Goal: Navigation & Orientation: Find specific page/section

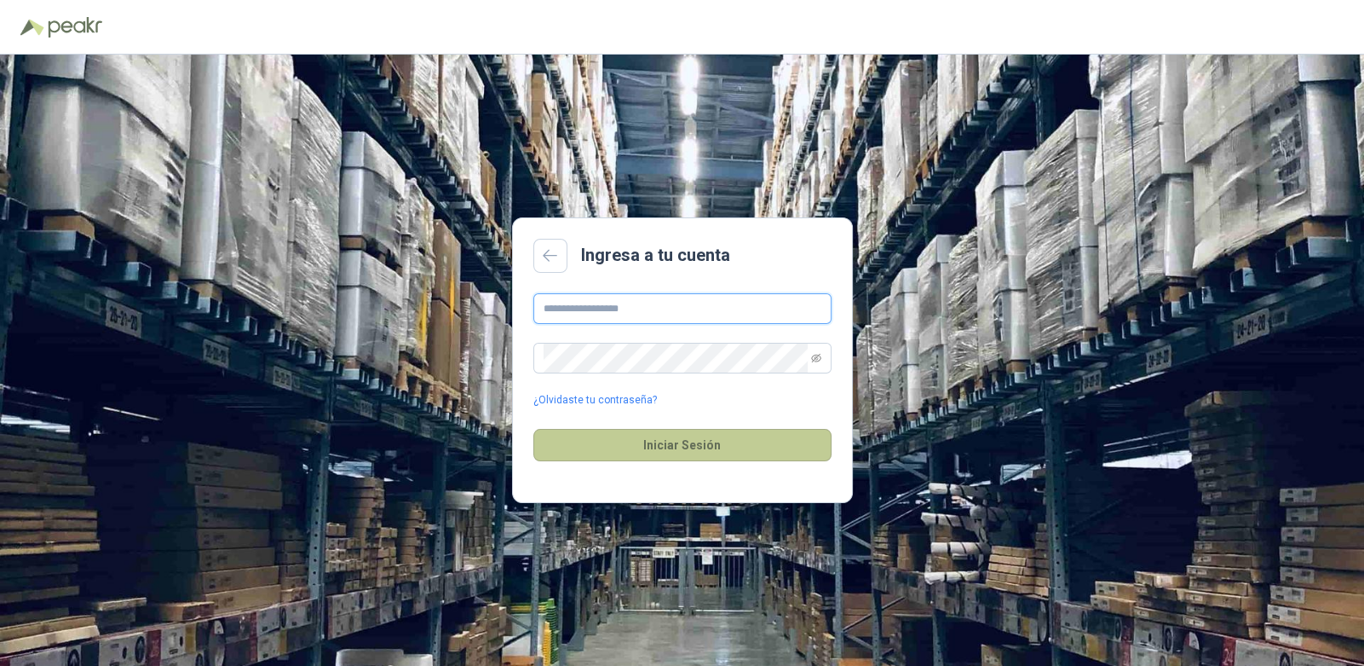
type input "**********"
click at [691, 453] on button "Iniciar Sesión" at bounding box center [682, 445] width 298 height 32
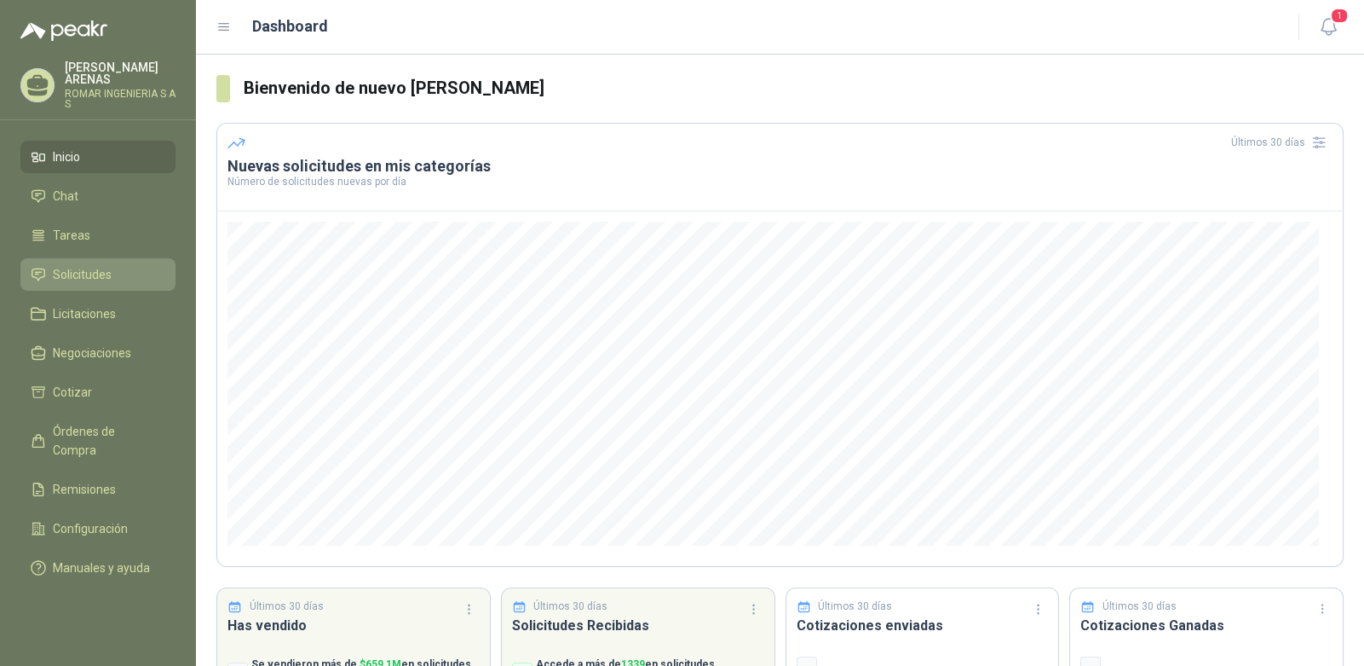
click at [91, 275] on span "Solicitudes" at bounding box center [82, 274] width 59 height 19
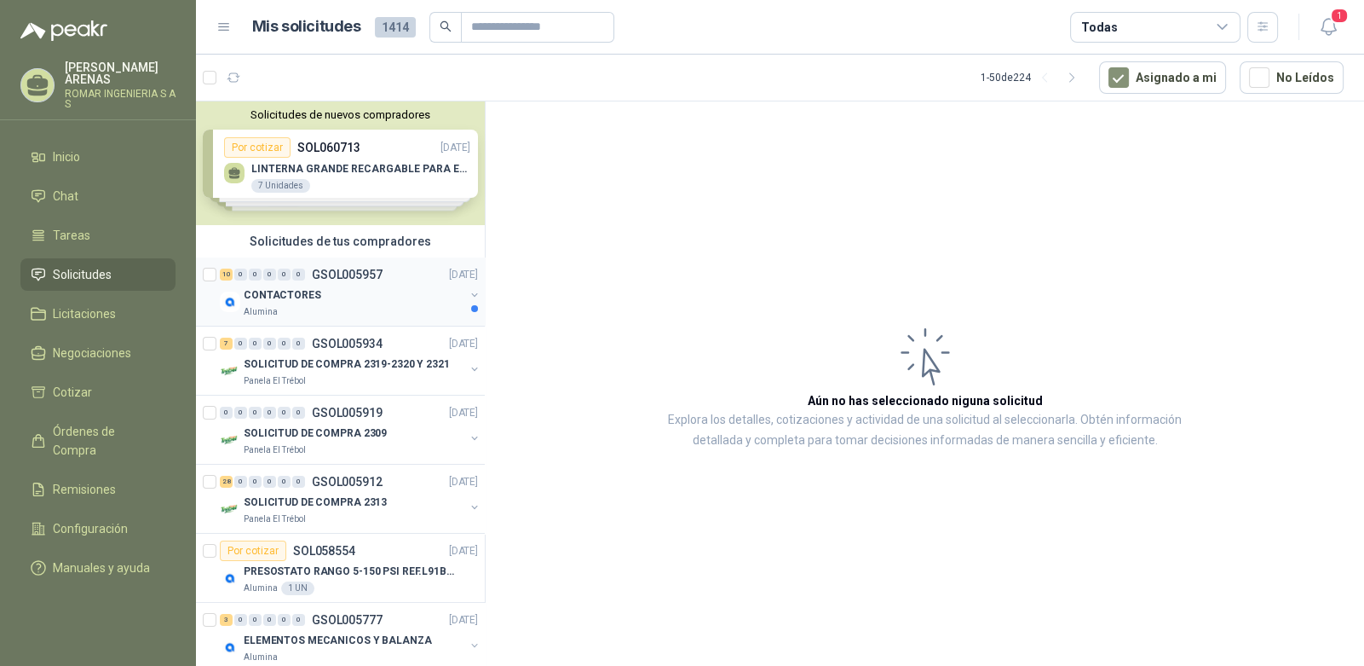
click at [365, 292] on div "CONTACTORES" at bounding box center [354, 295] width 221 height 20
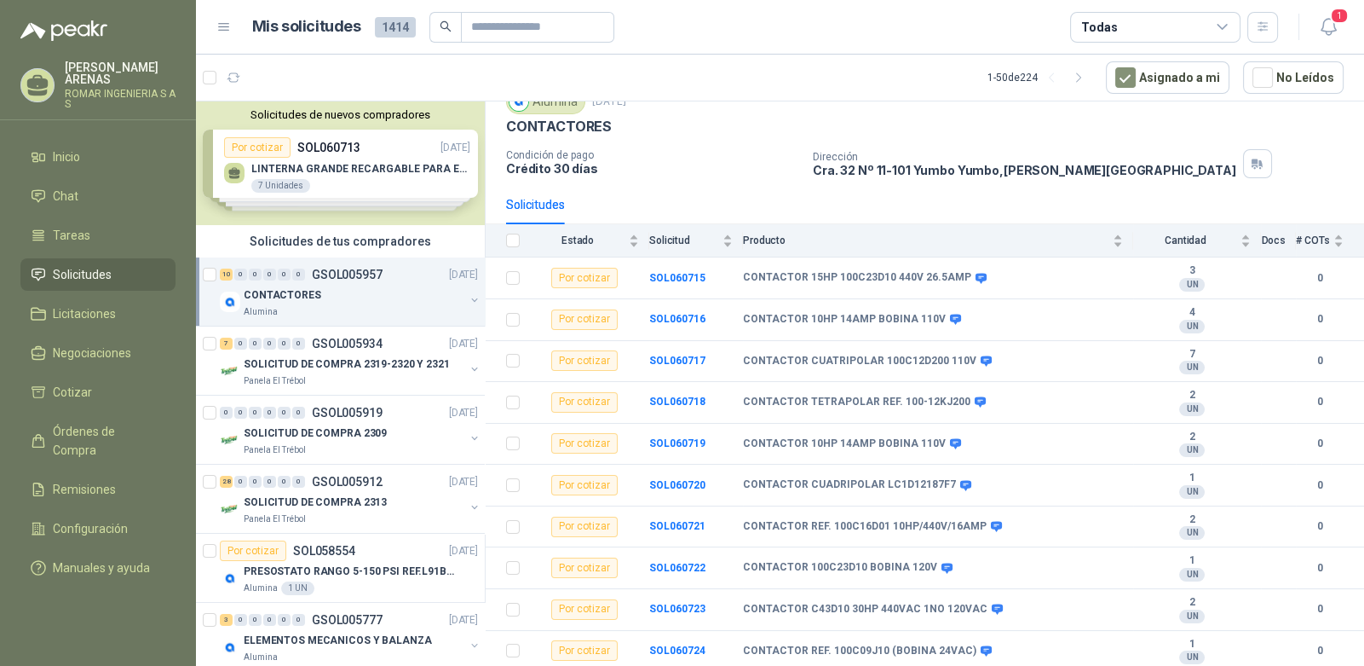
click at [89, 68] on p "[PERSON_NAME]" at bounding box center [120, 73] width 111 height 24
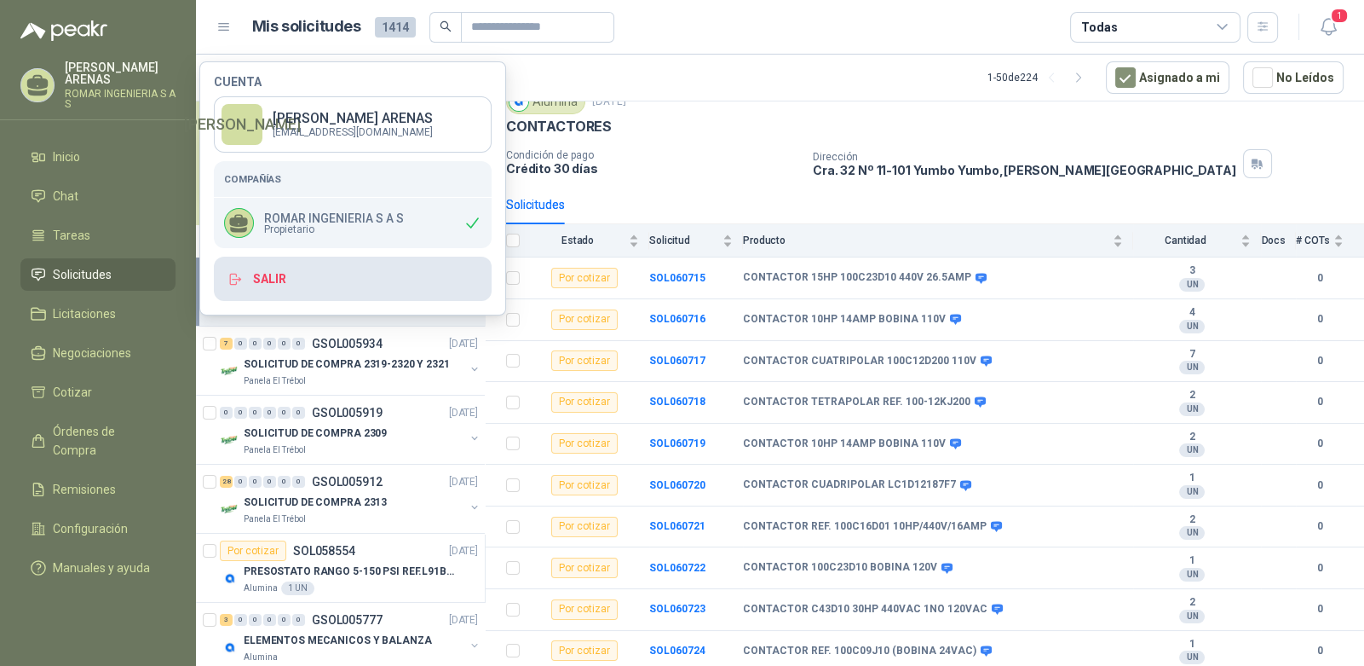
click at [256, 275] on button "Salir" at bounding box center [353, 279] width 278 height 44
